Goal: Information Seeking & Learning: Understand process/instructions

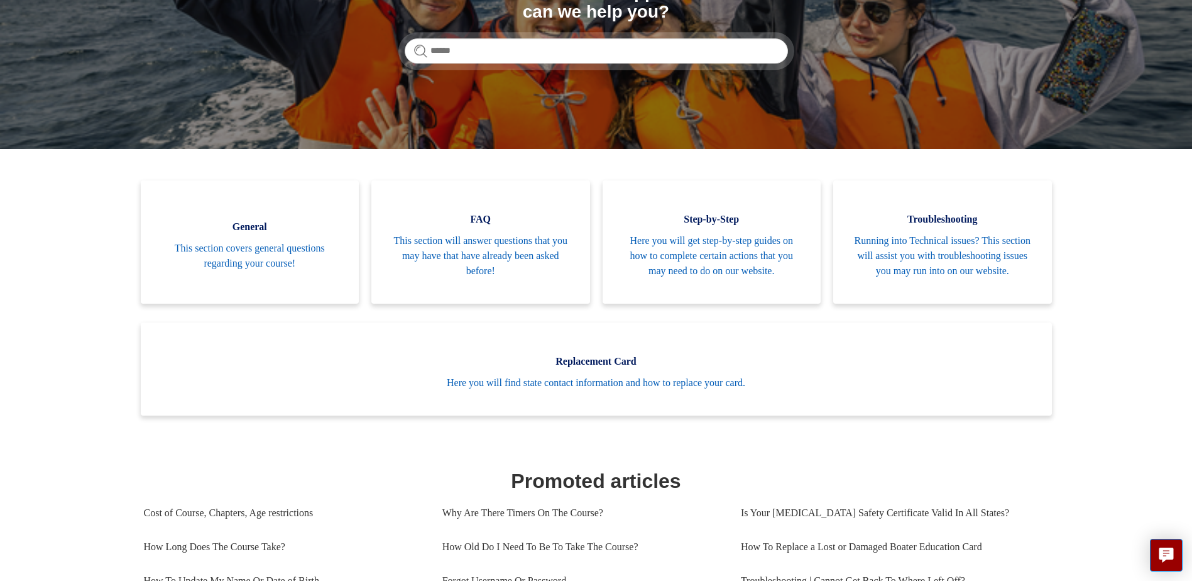
scroll to position [188, 0]
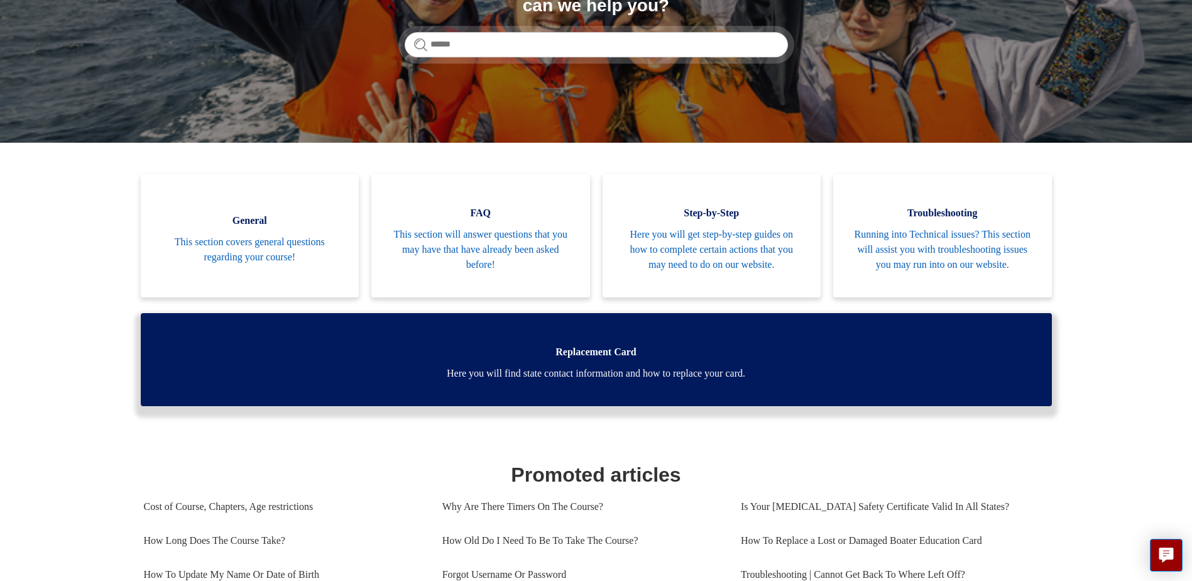
click at [525, 359] on span "Replacement Card" at bounding box center [596, 351] width 873 height 15
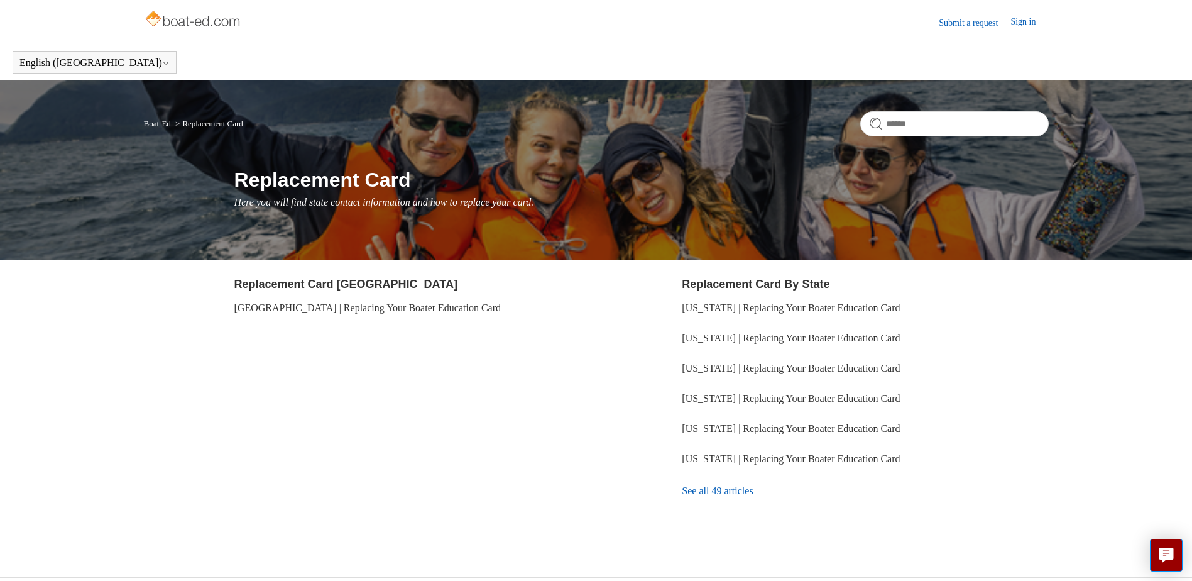
scroll to position [25, 0]
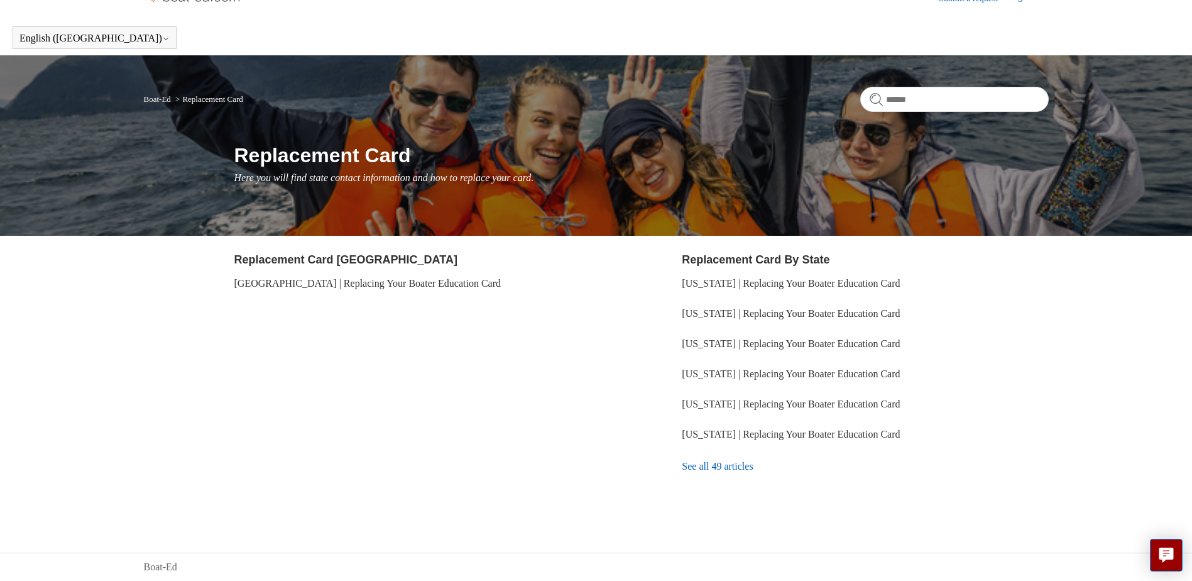
click at [723, 464] on link "See all 49 articles" at bounding box center [865, 466] width 366 height 34
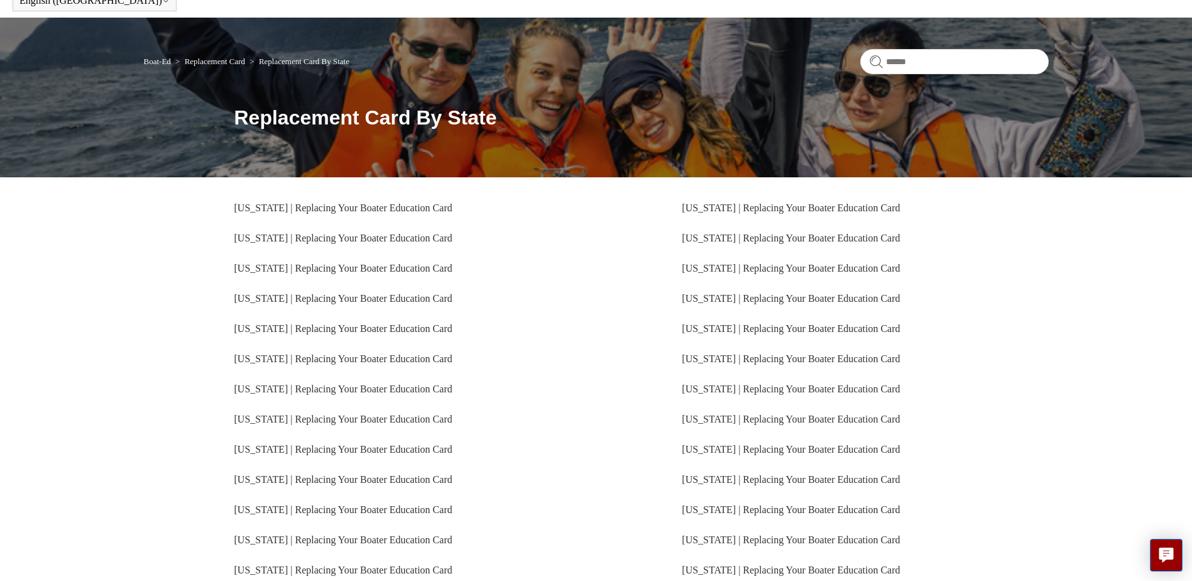
scroll to position [237, 0]
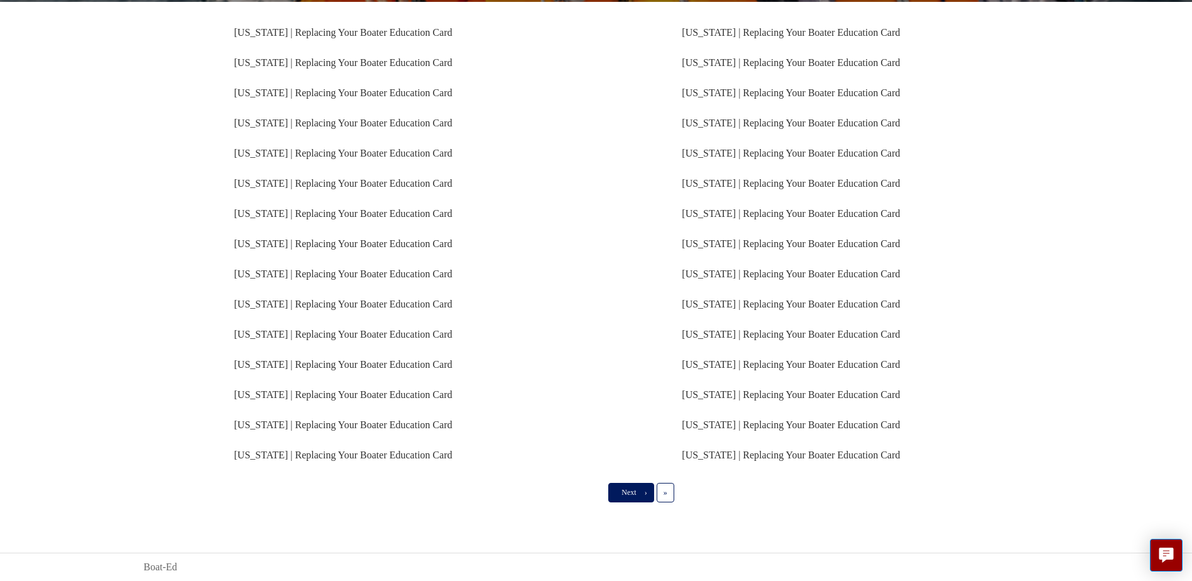
click at [646, 489] on span "›" at bounding box center [646, 492] width 3 height 9
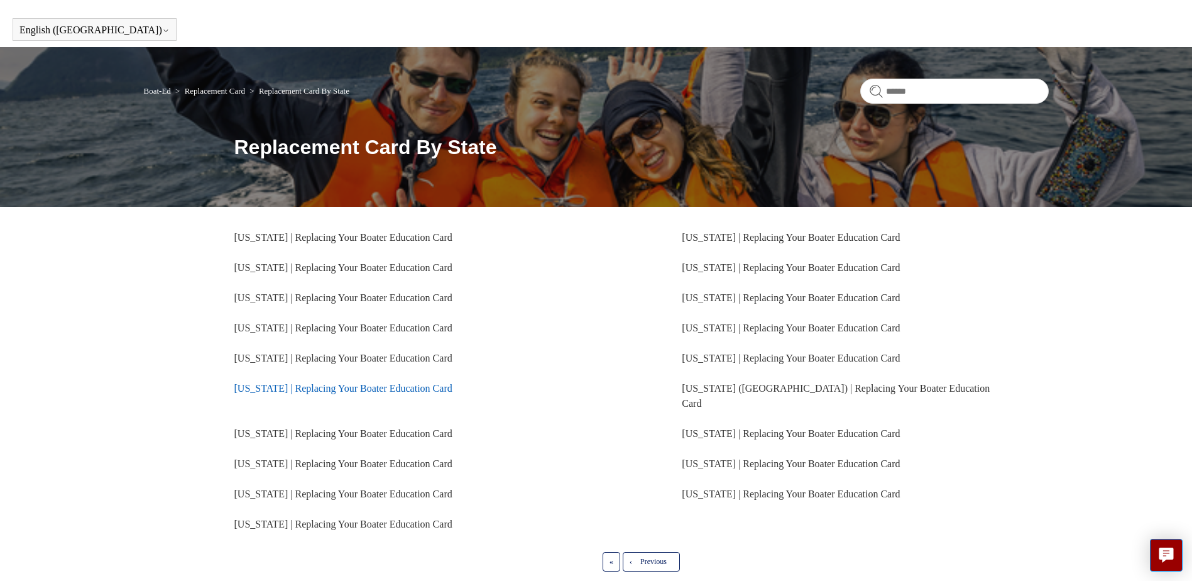
scroll to position [63, 0]
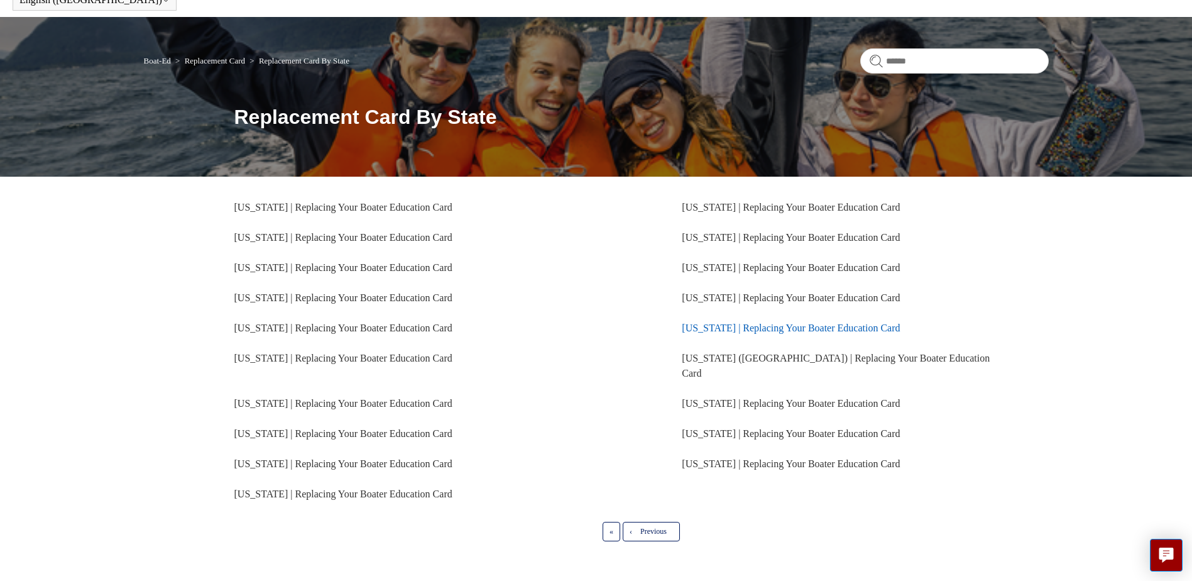
click at [718, 324] on link "[US_STATE] | Replacing Your Boater Education Card" at bounding box center [791, 327] width 218 height 11
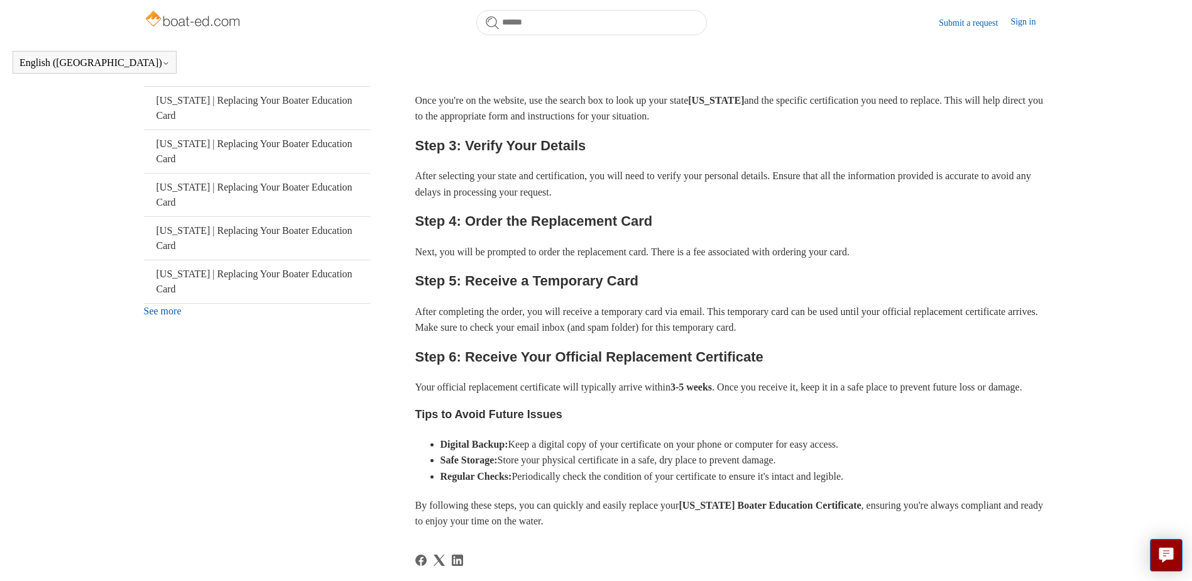
scroll to position [410, 0]
